Goal: Task Accomplishment & Management: Manage account settings

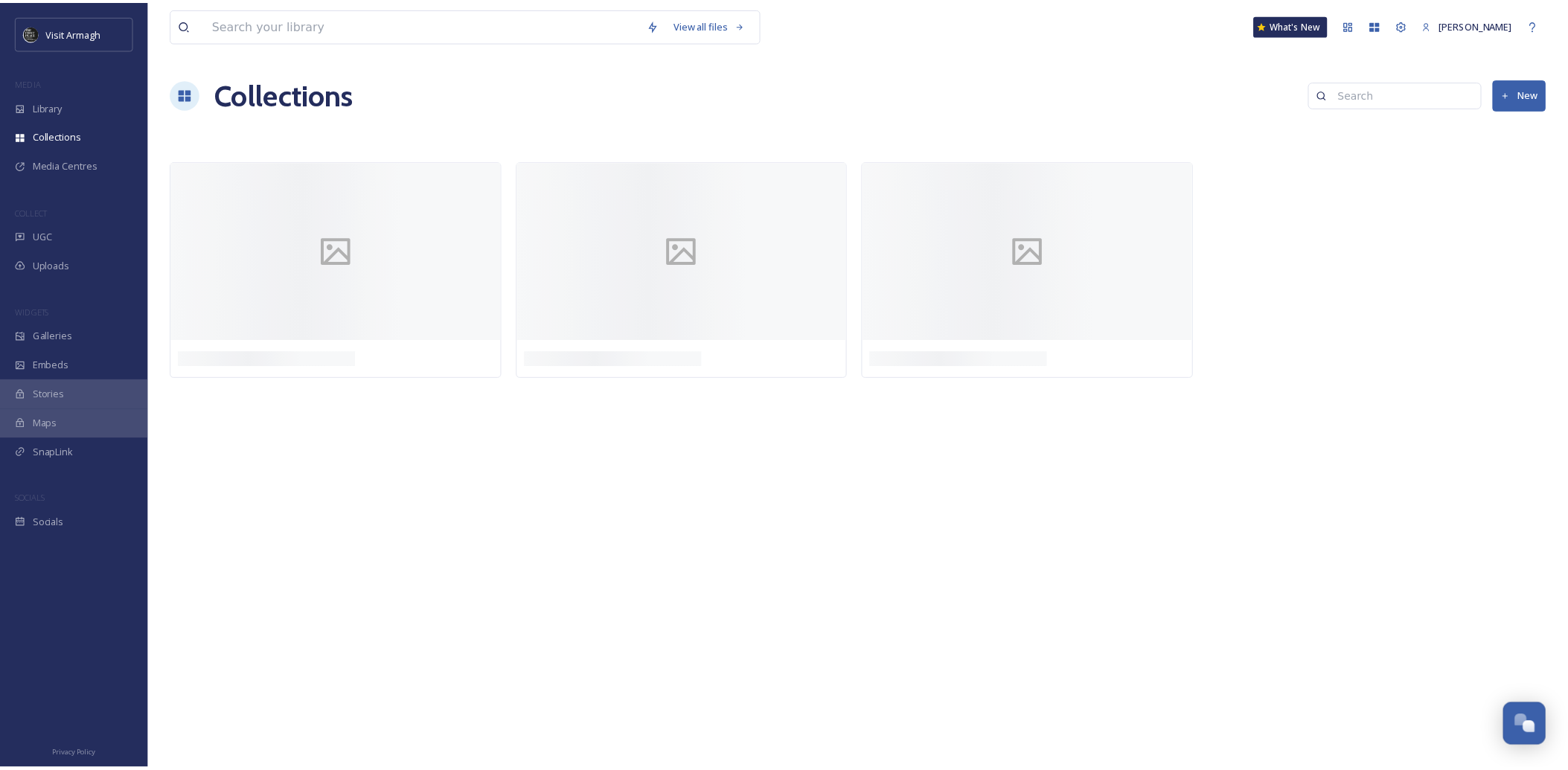
scroll to position [4176, 0]
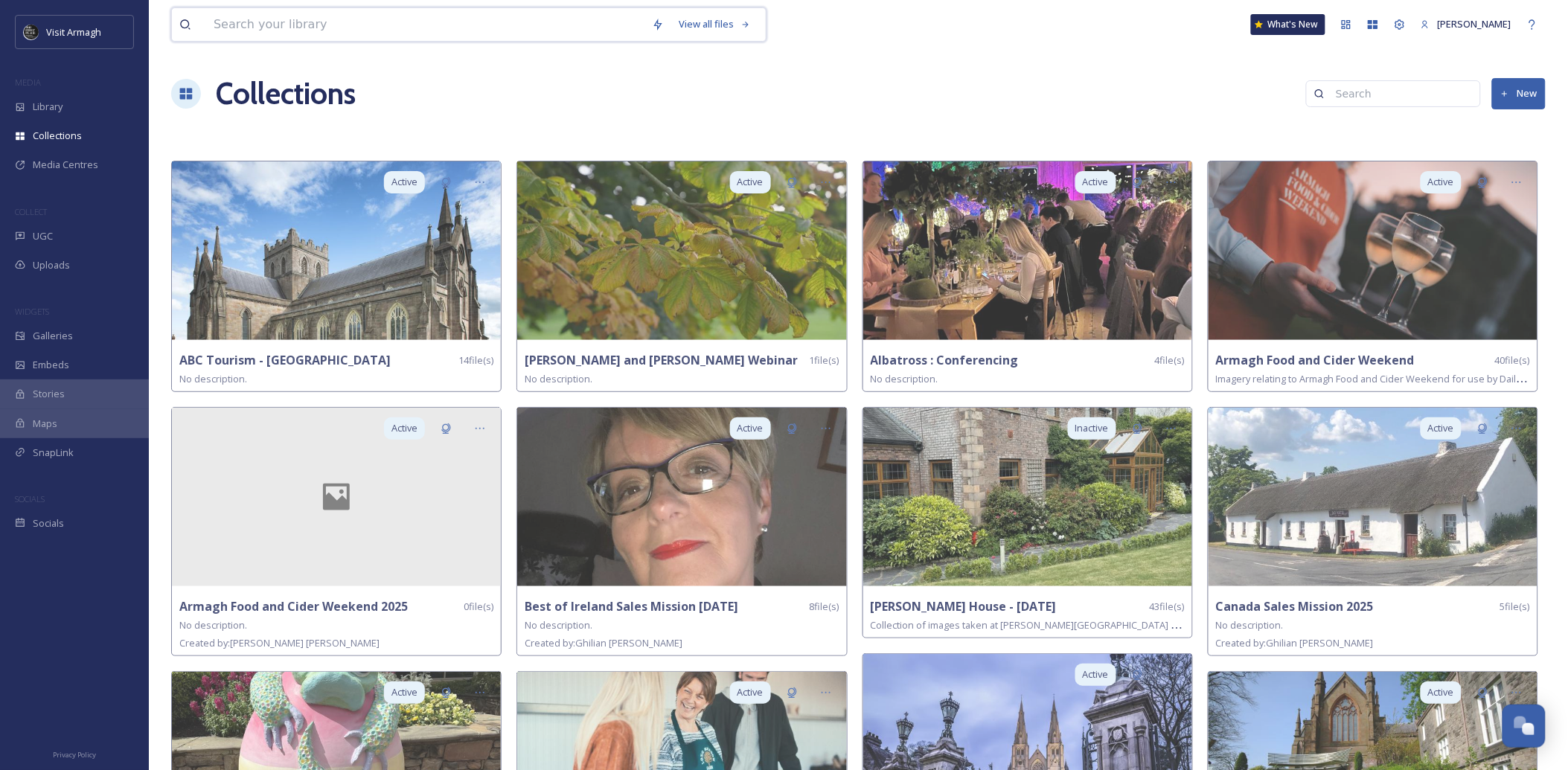
click at [259, 34] on input at bounding box center [425, 24] width 438 height 33
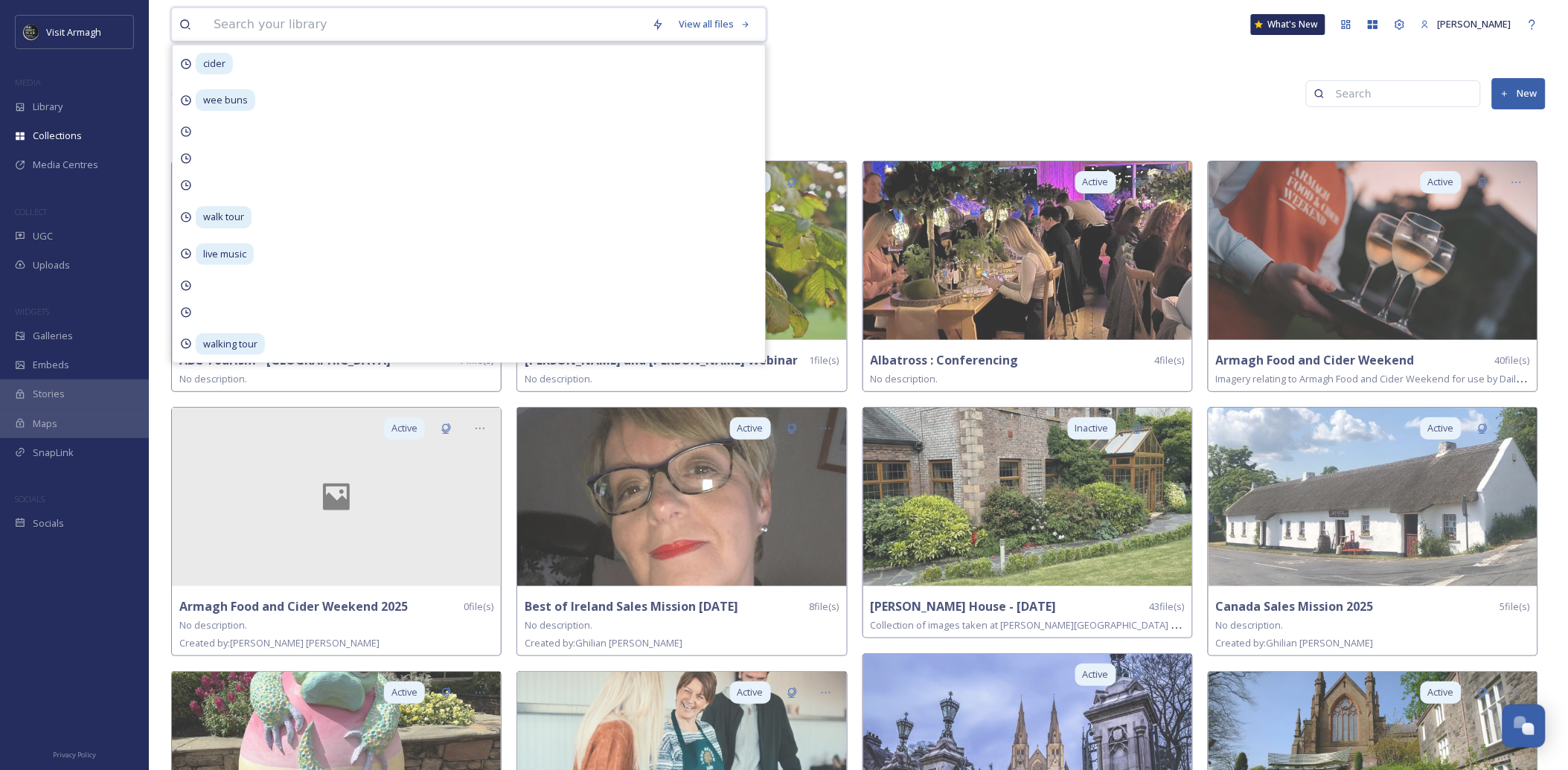
click at [323, 31] on input at bounding box center [425, 24] width 438 height 33
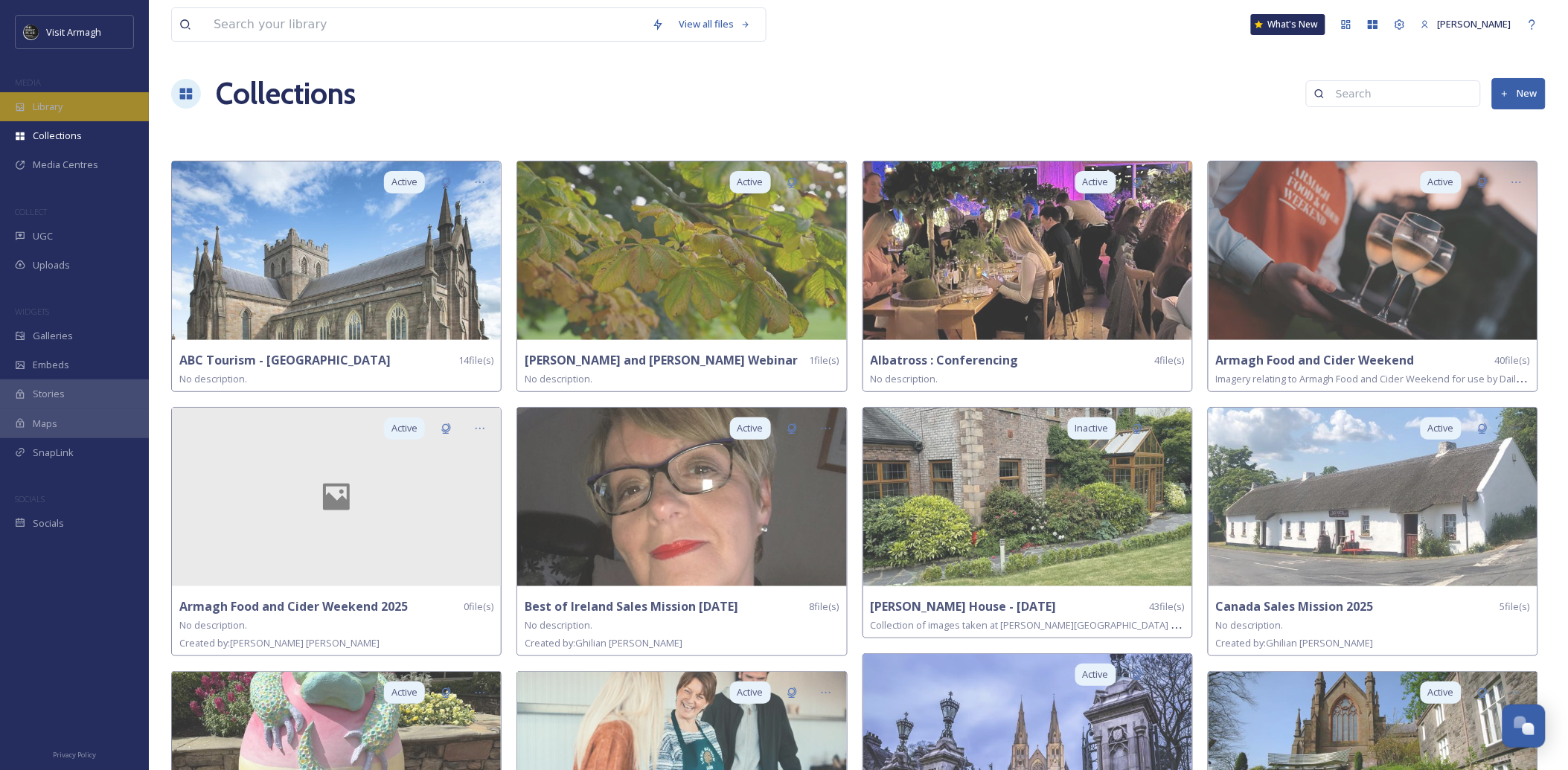
click at [79, 113] on div "Library" at bounding box center [74, 107] width 149 height 29
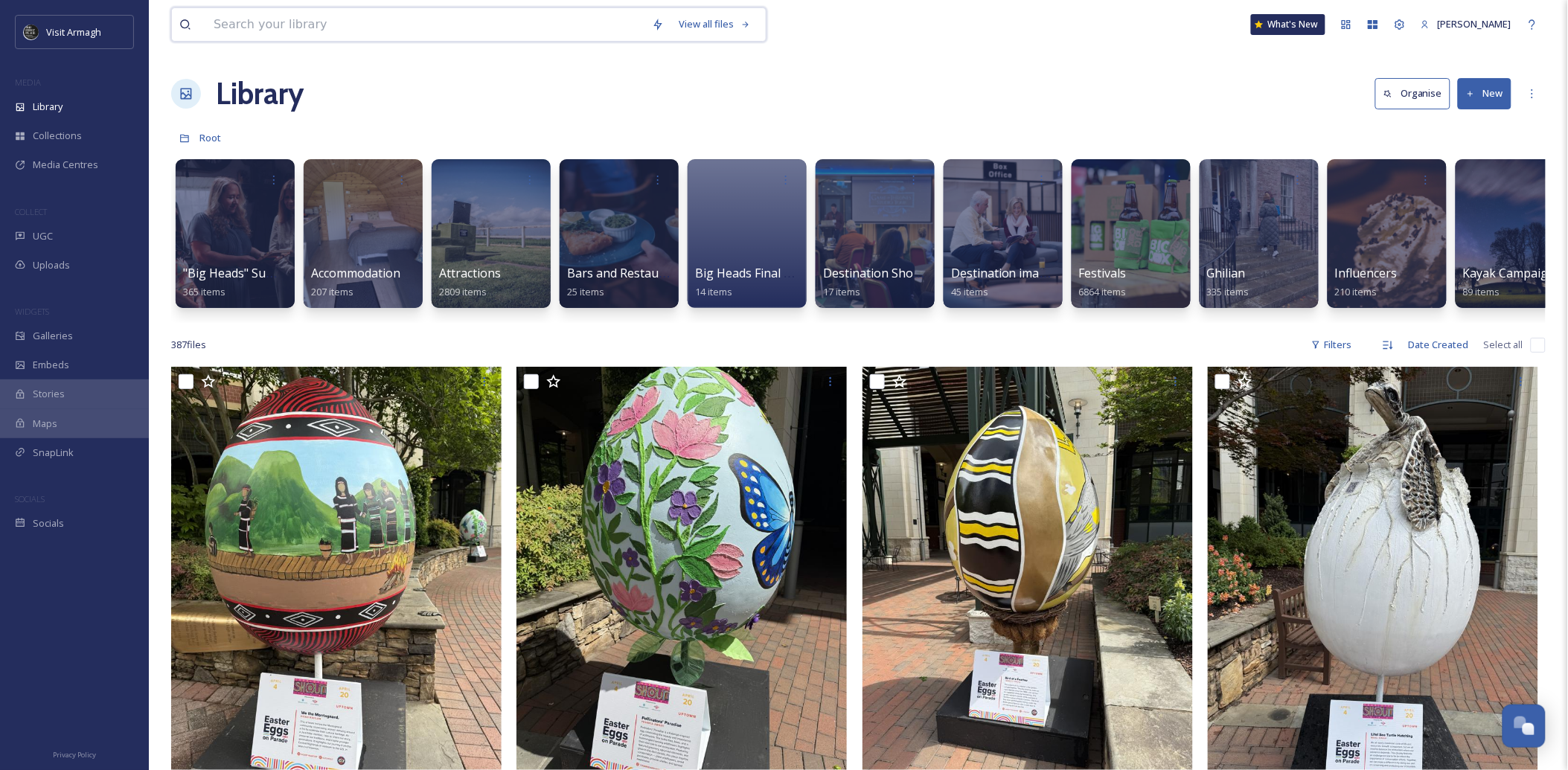
click at [271, 32] on input at bounding box center [425, 24] width 438 height 33
click at [815, 78] on div "Library Organise New" at bounding box center [858, 94] width 1375 height 45
click at [351, 31] on input at bounding box center [425, 24] width 438 height 33
click at [224, 218] on div at bounding box center [235, 234] width 122 height 152
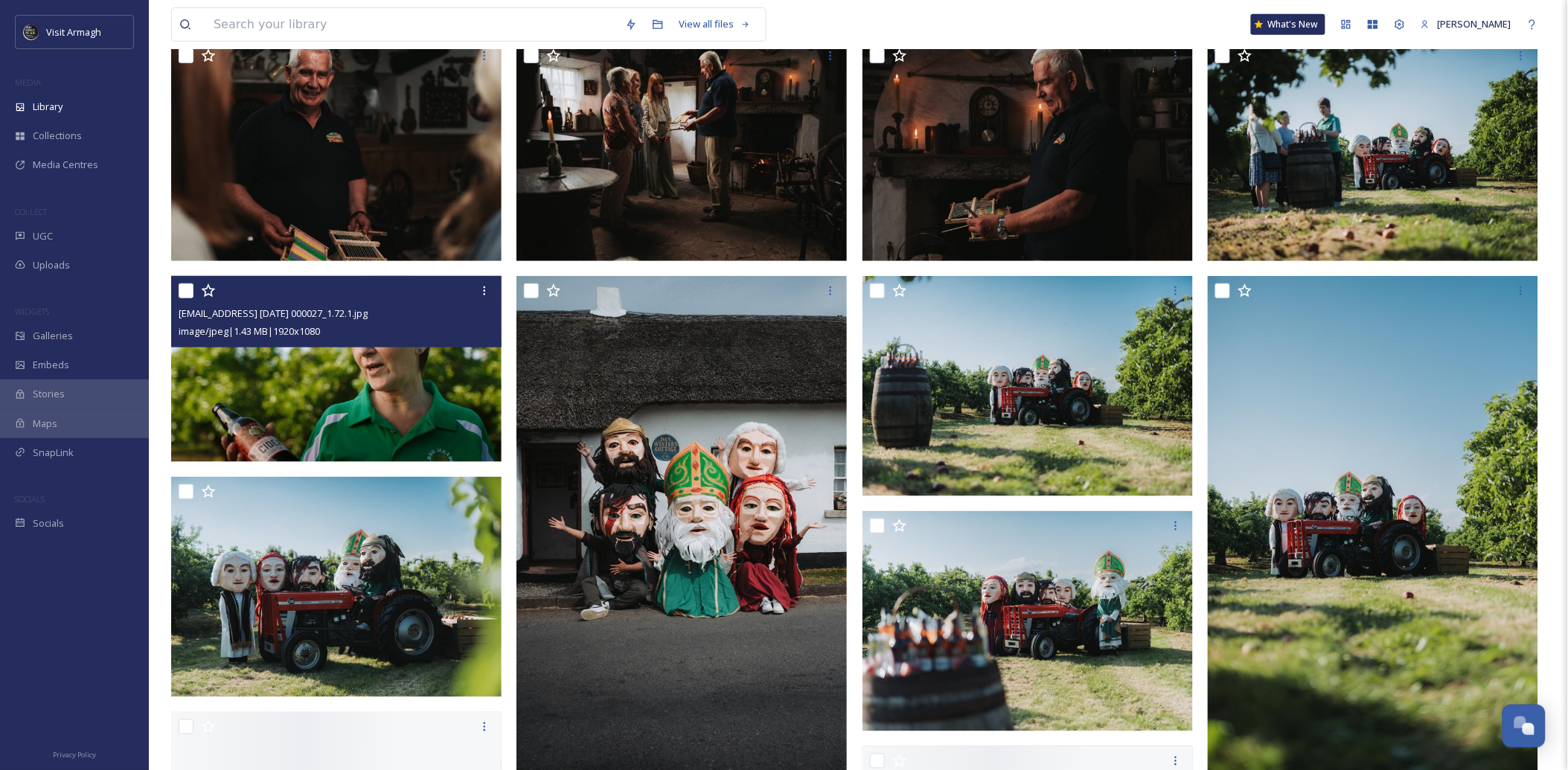
scroll to position [413, 0]
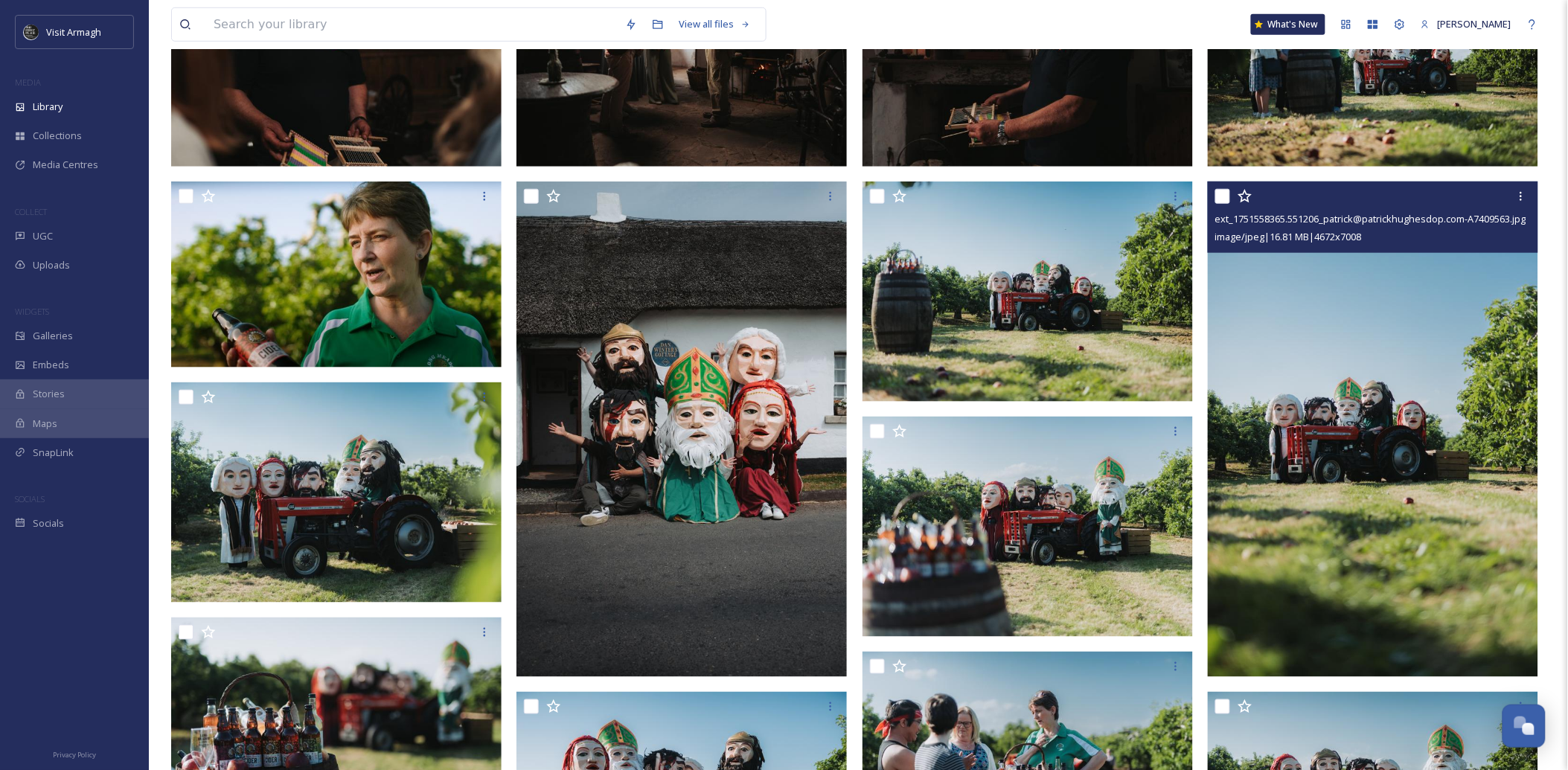
click at [1224, 195] on input "checkbox" at bounding box center [1223, 196] width 15 height 15
checkbox input "true"
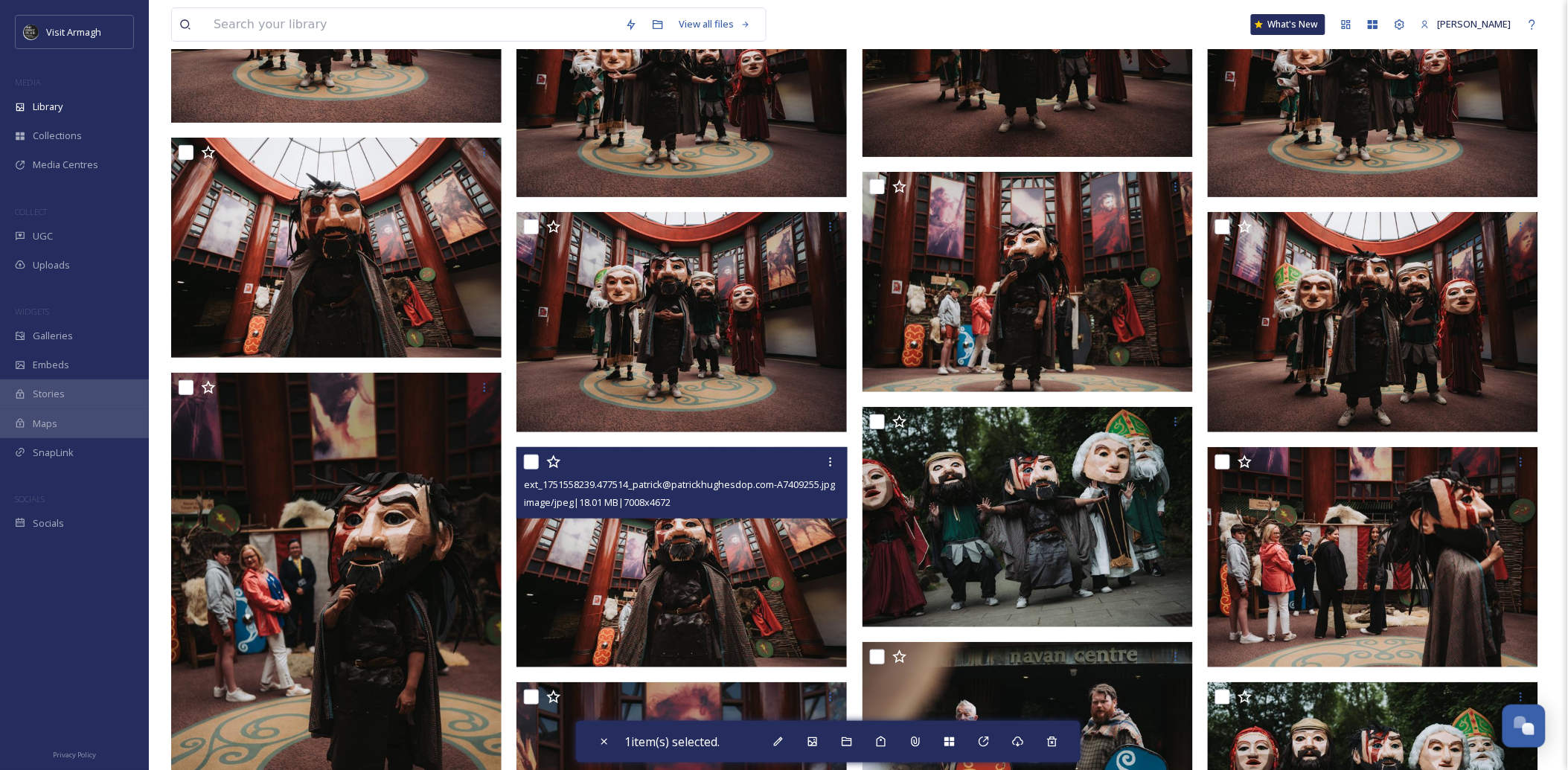
scroll to position [2066, 0]
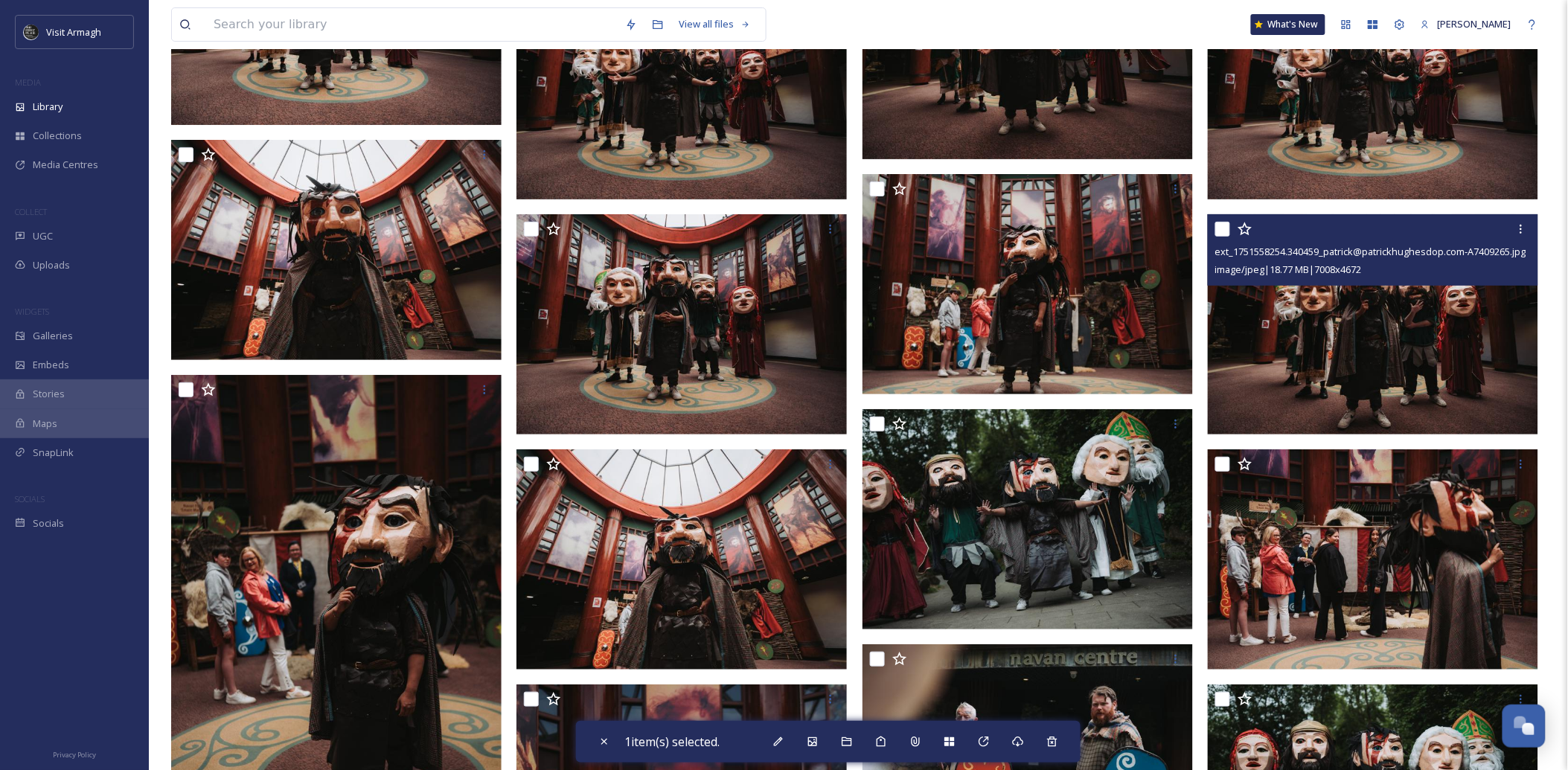
click at [1223, 232] on input "checkbox" at bounding box center [1223, 229] width 15 height 15
checkbox input "true"
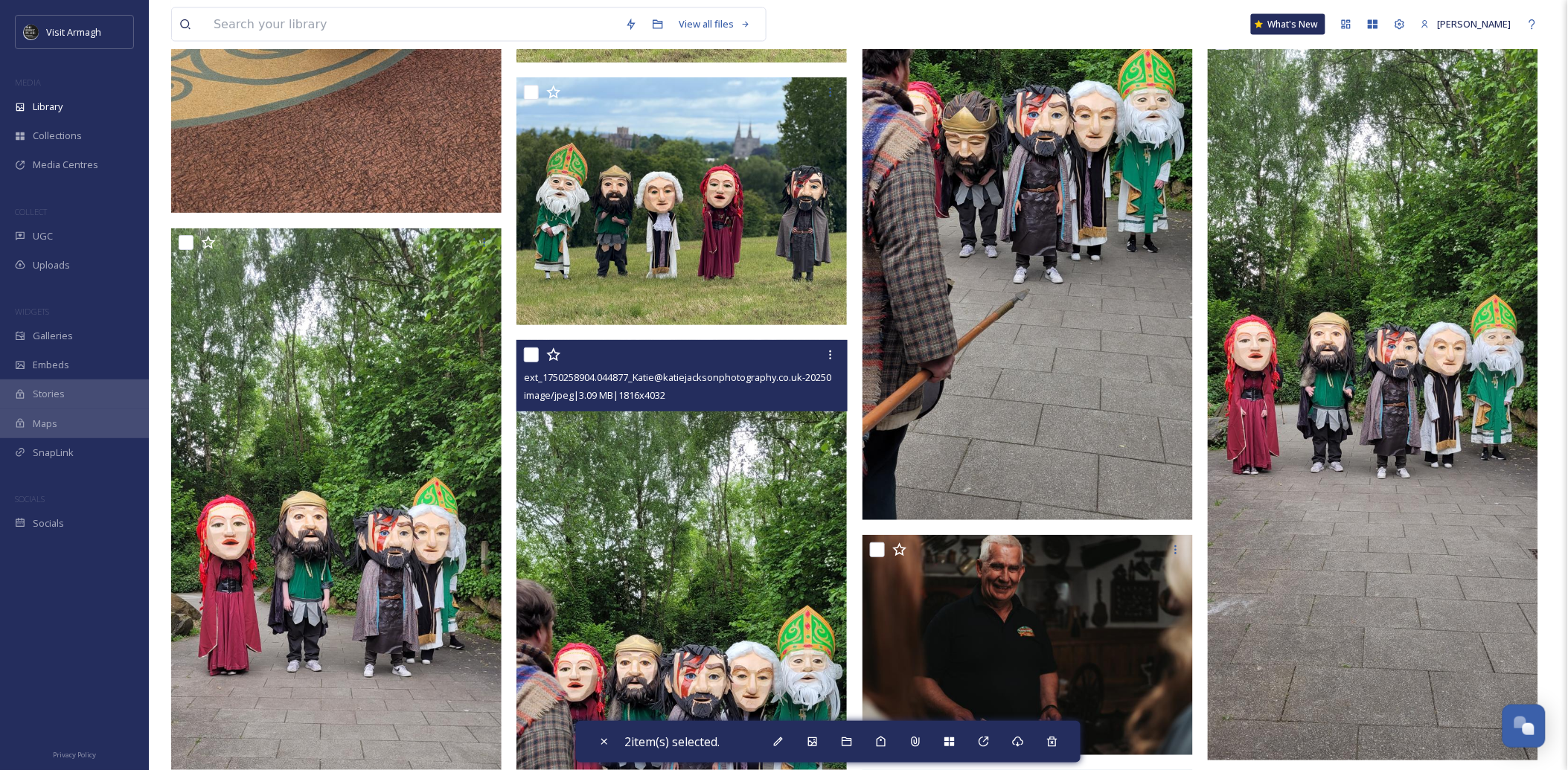
scroll to position [4794, 0]
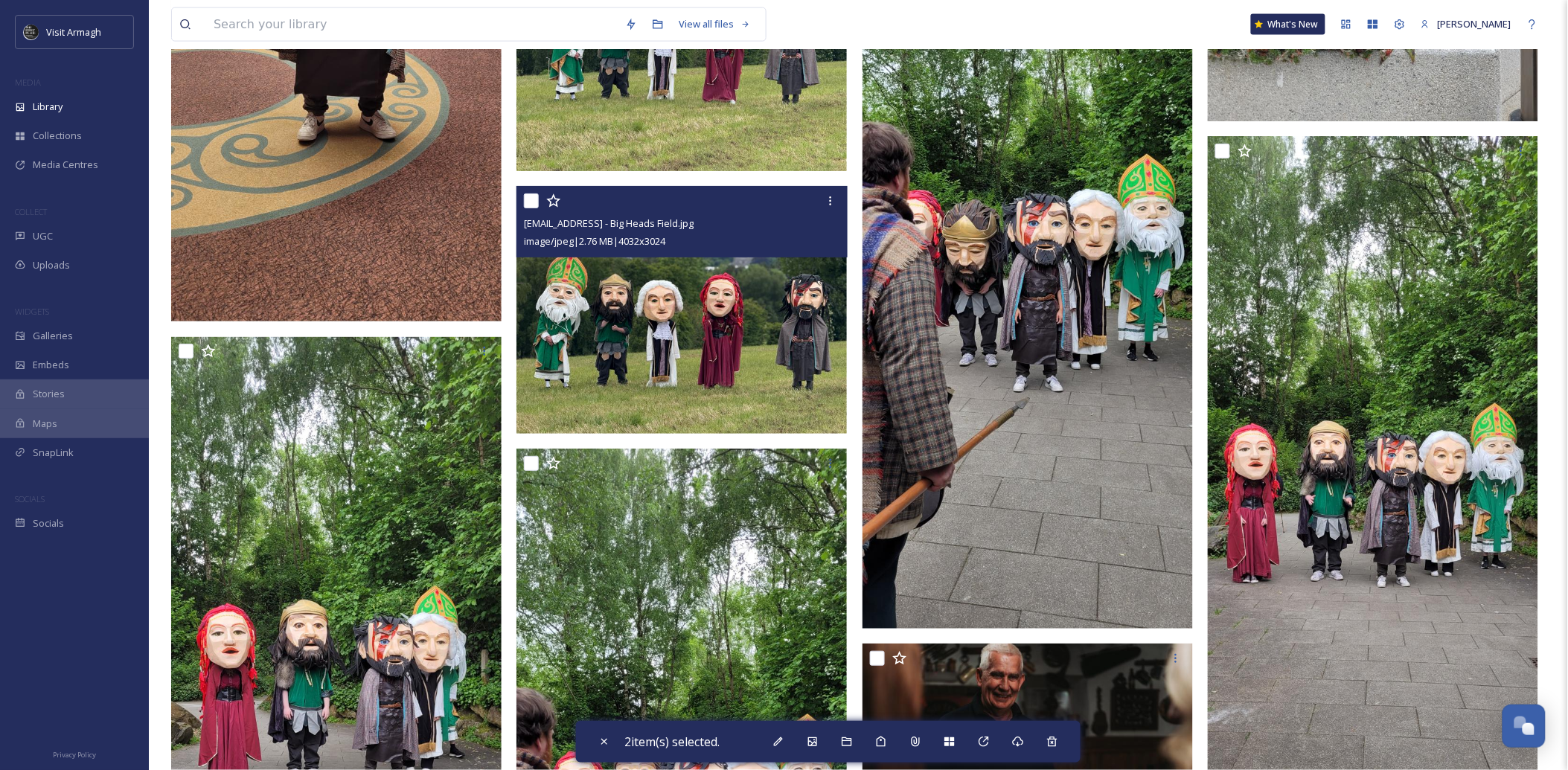
click at [533, 201] on input "checkbox" at bounding box center [532, 201] width 15 height 15
checkbox input "true"
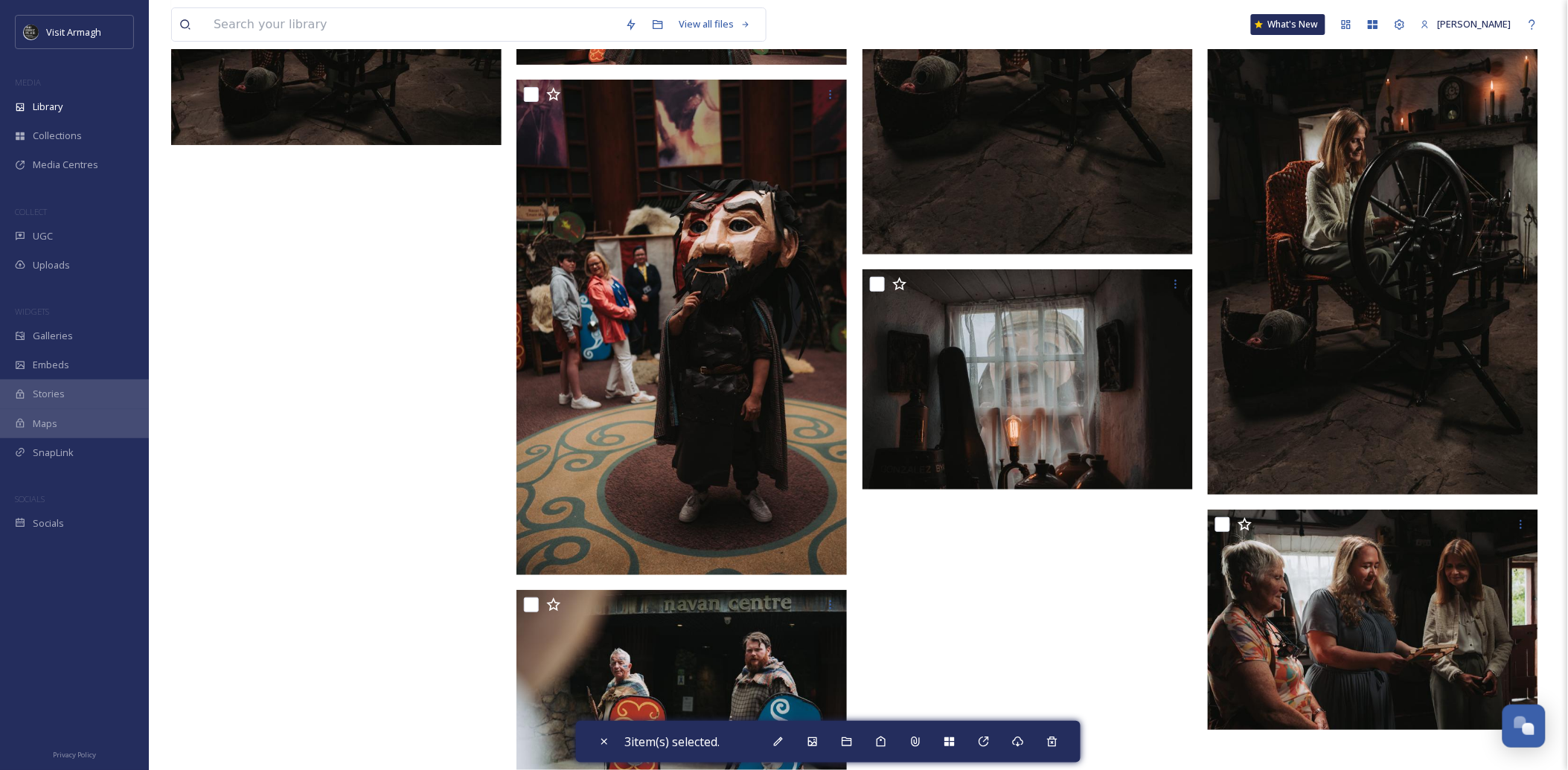
scroll to position [8100, 0]
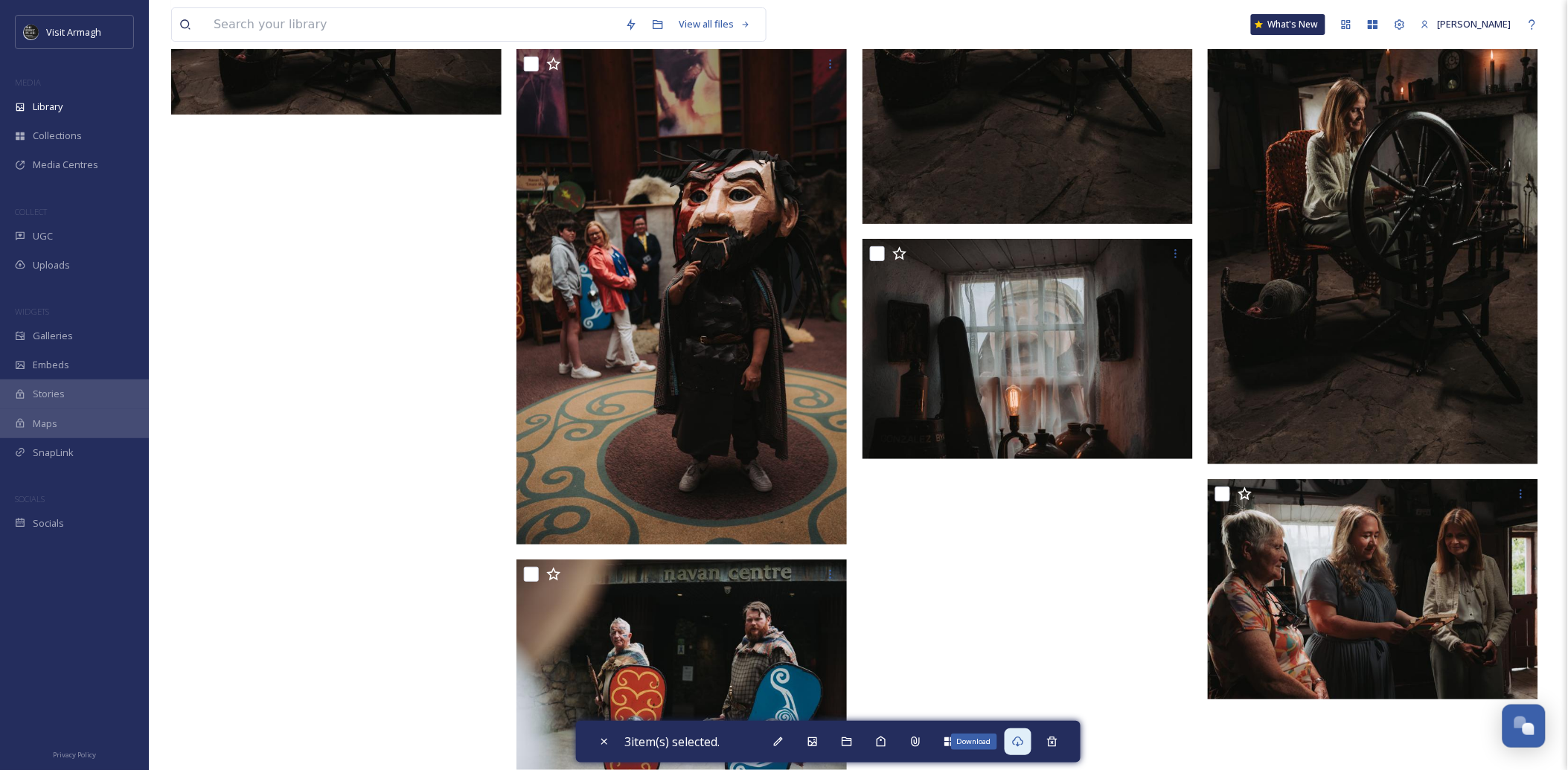
click at [1024, 747] on icon at bounding box center [1018, 741] width 12 height 12
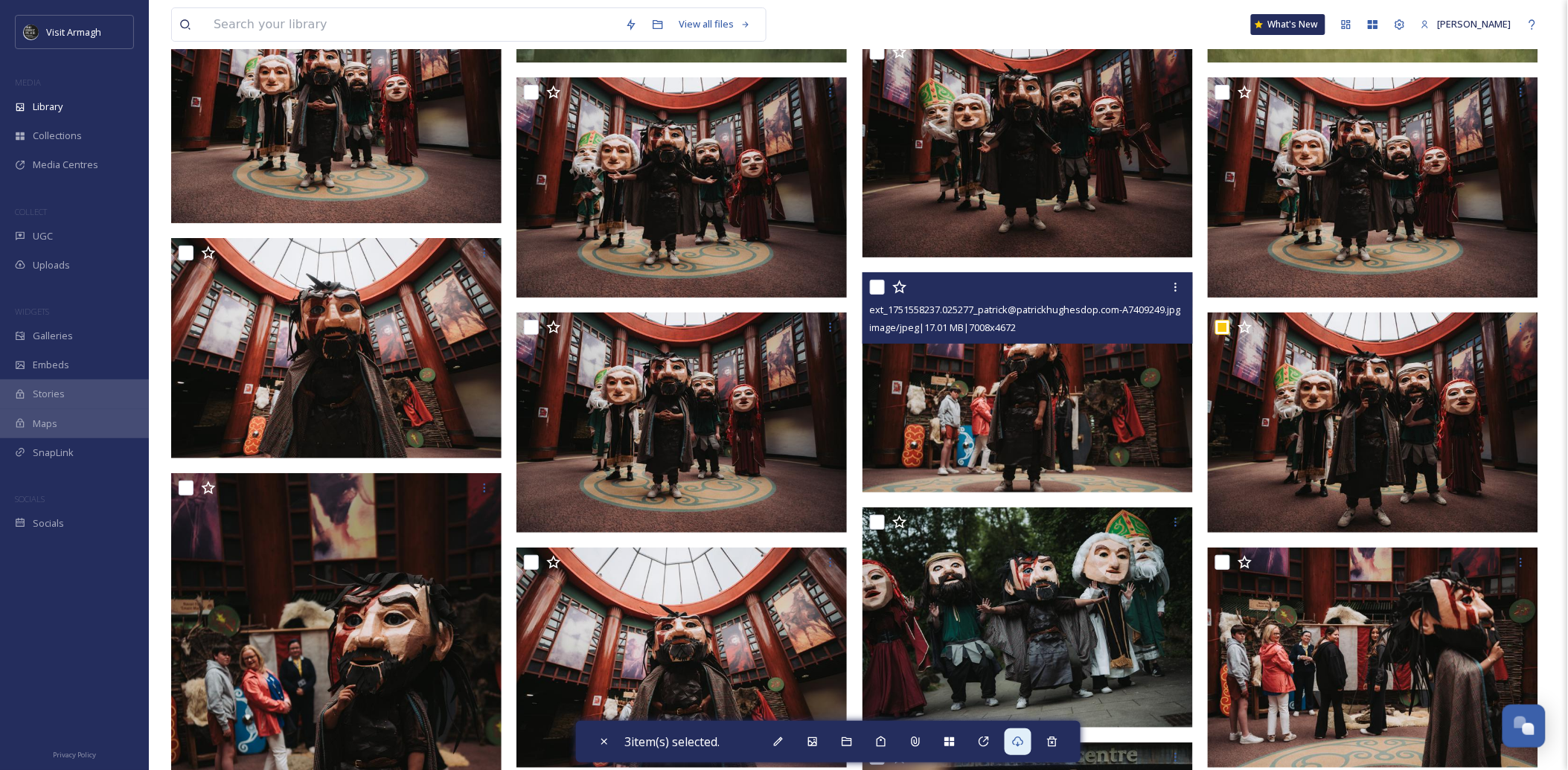
scroll to position [1818, 0]
